Goal: Information Seeking & Learning: Learn about a topic

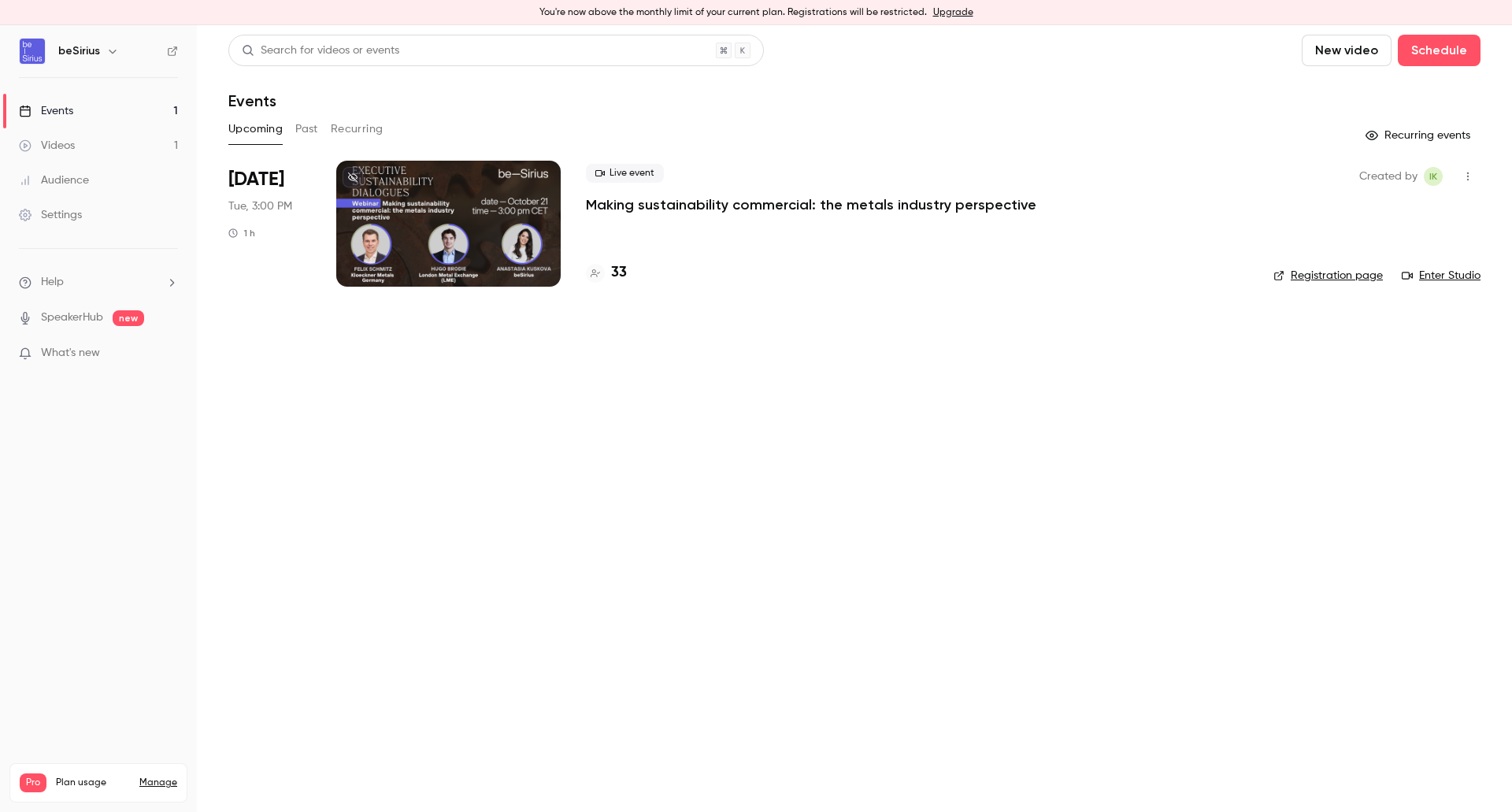
click at [621, 273] on h4 "33" at bounding box center [618, 273] width 15 height 22
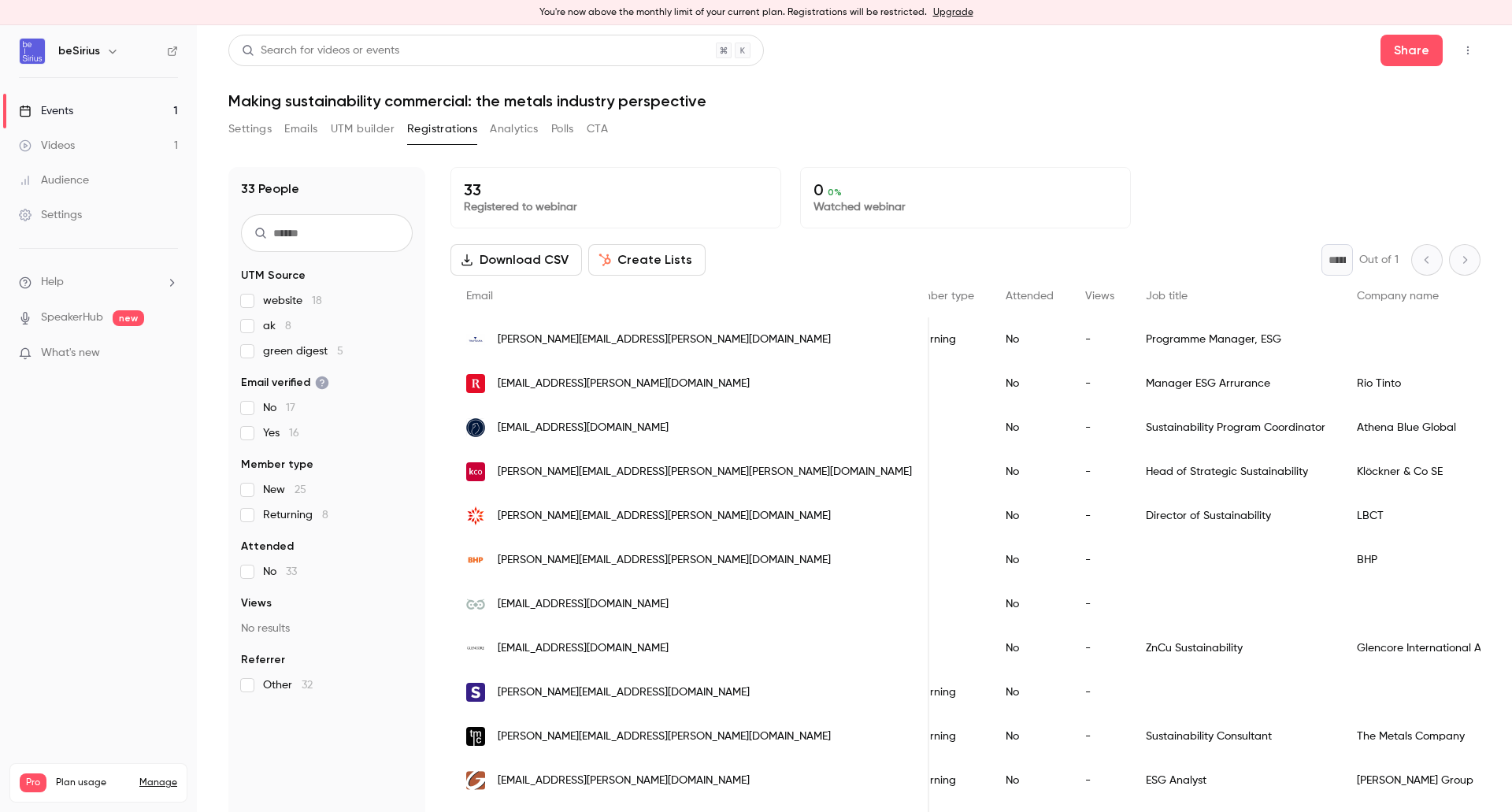
click at [91, 109] on link "Events 1" at bounding box center [99, 111] width 197 height 34
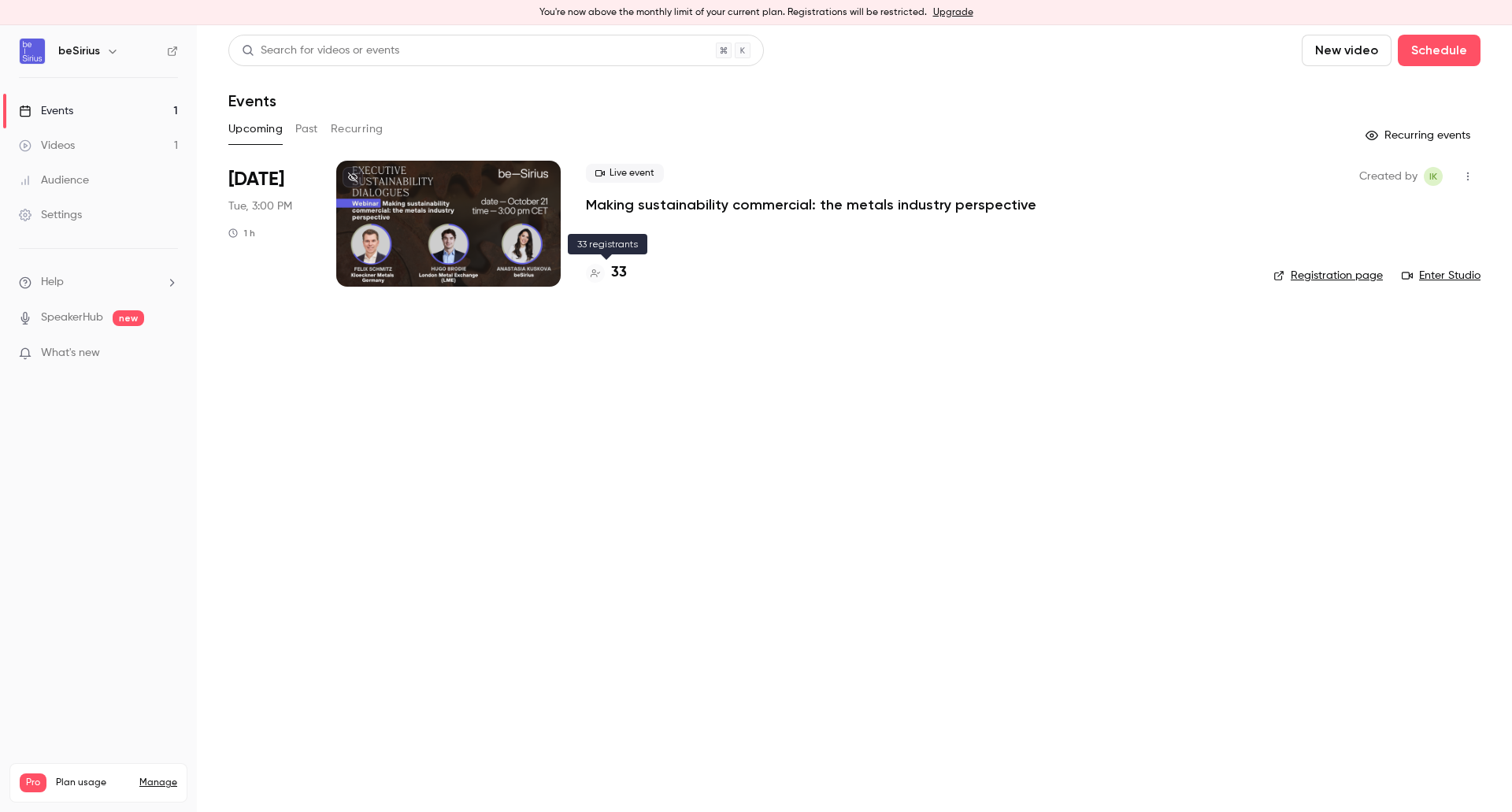
click at [615, 269] on h4 "33" at bounding box center [618, 273] width 15 height 22
